Goal: Register for event/course

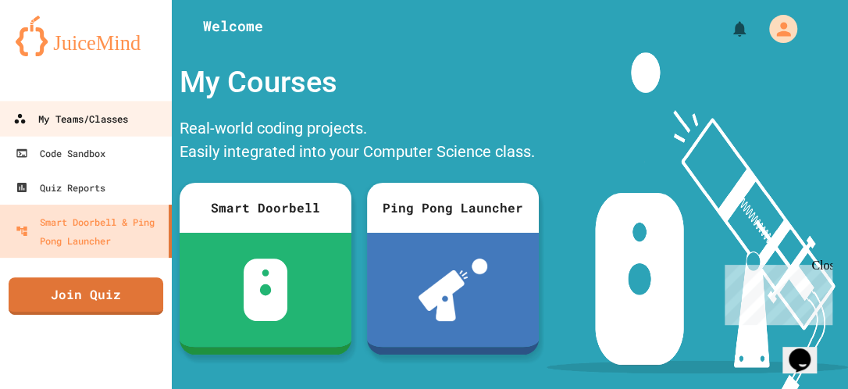
click at [119, 120] on div "My Teams/Classes" at bounding box center [70, 119] width 115 height 20
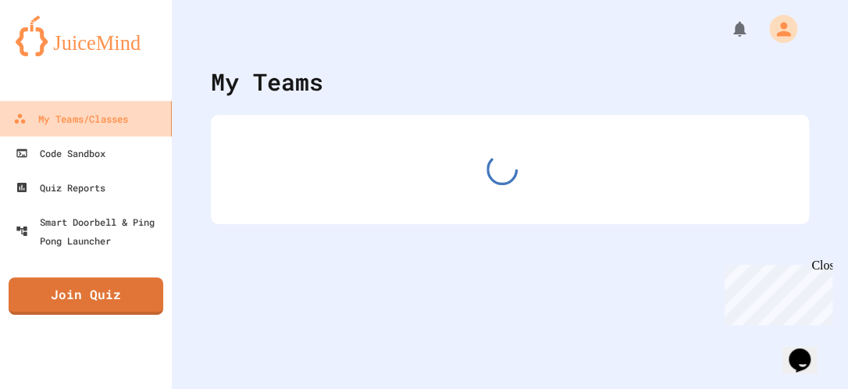
click at [119, 120] on div "My Teams/Classes" at bounding box center [70, 119] width 115 height 20
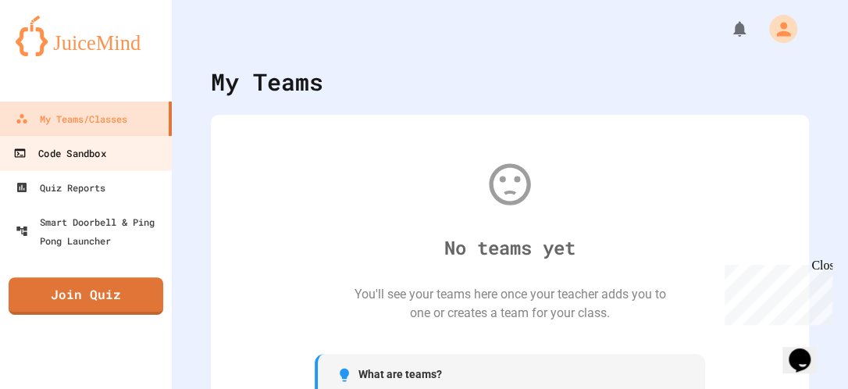
click at [112, 155] on link "Code Sandbox" at bounding box center [86, 152] width 177 height 35
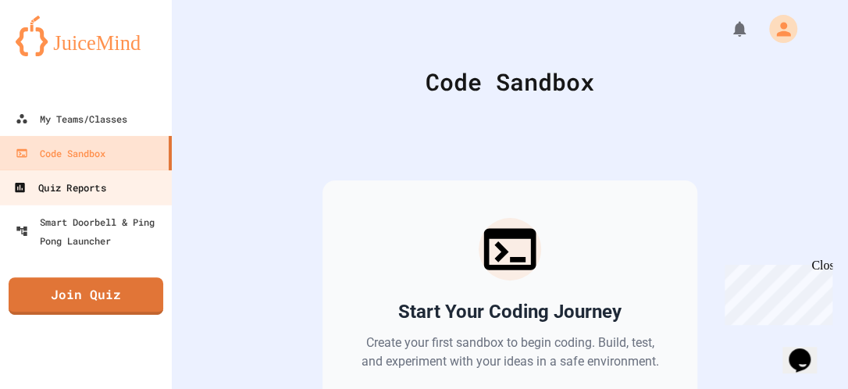
click at [105, 195] on div "Quiz Reports" at bounding box center [59, 188] width 92 height 20
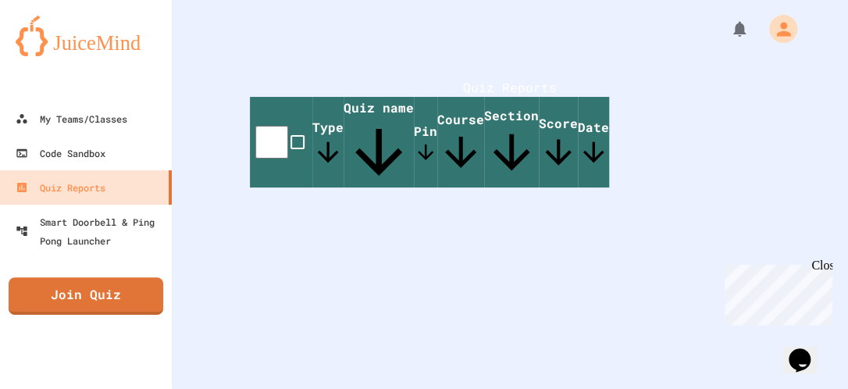
click at [327, 148] on span "Type" at bounding box center [327, 143] width 31 height 49
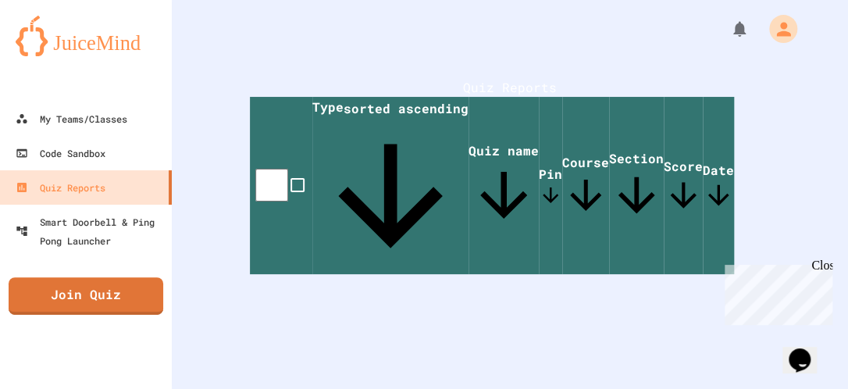
click at [469, 151] on span "Quiz name" at bounding box center [504, 186] width 70 height 88
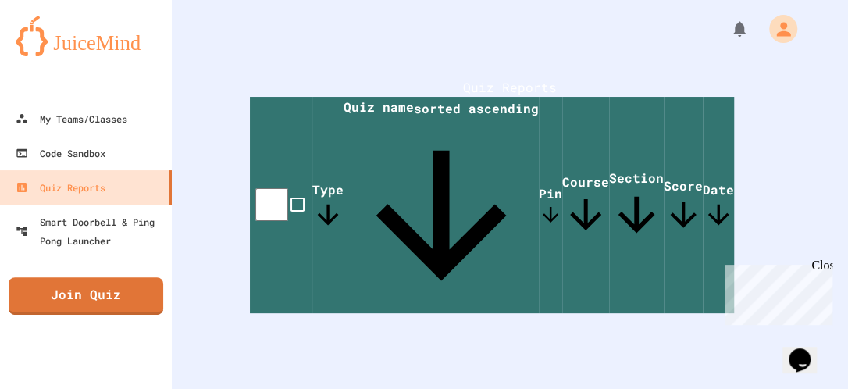
click at [476, 150] on th "Quiz name sorted ascending" at bounding box center [441, 205] width 195 height 216
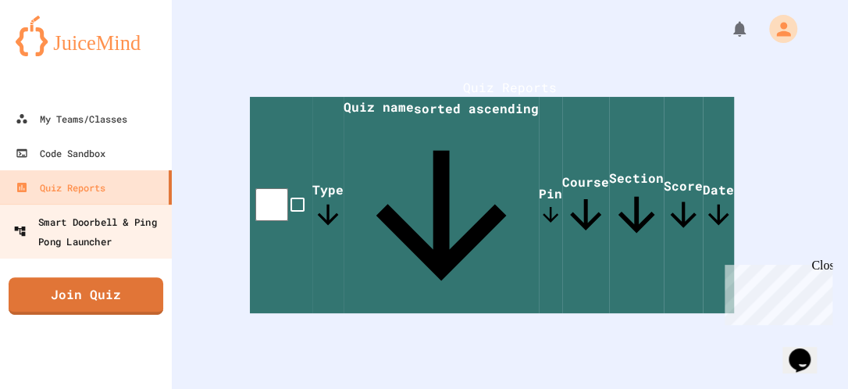
click at [94, 252] on link "Smart Doorbell & Ping Pong Launcher" at bounding box center [86, 231] width 177 height 55
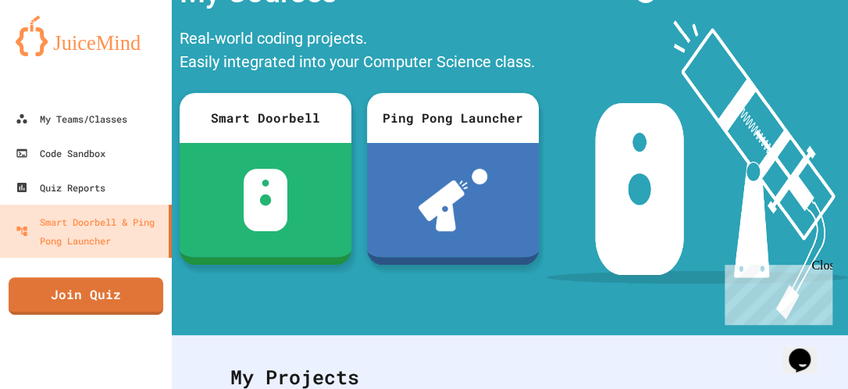
scroll to position [91, 0]
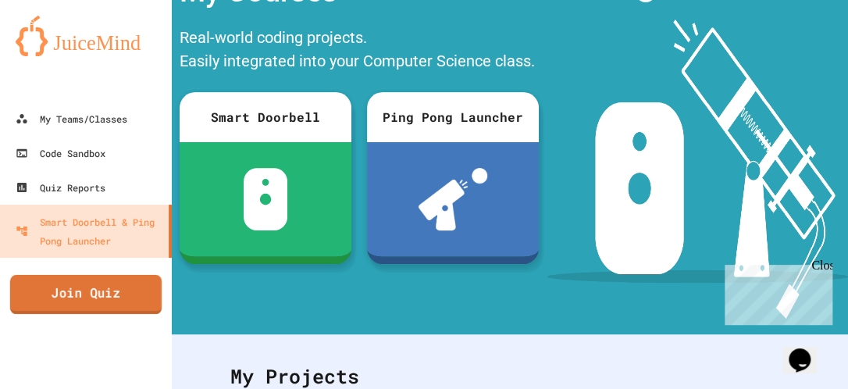
click at [120, 297] on link "Join Quiz" at bounding box center [86, 294] width 152 height 39
